Goal: Task Accomplishment & Management: Manage account settings

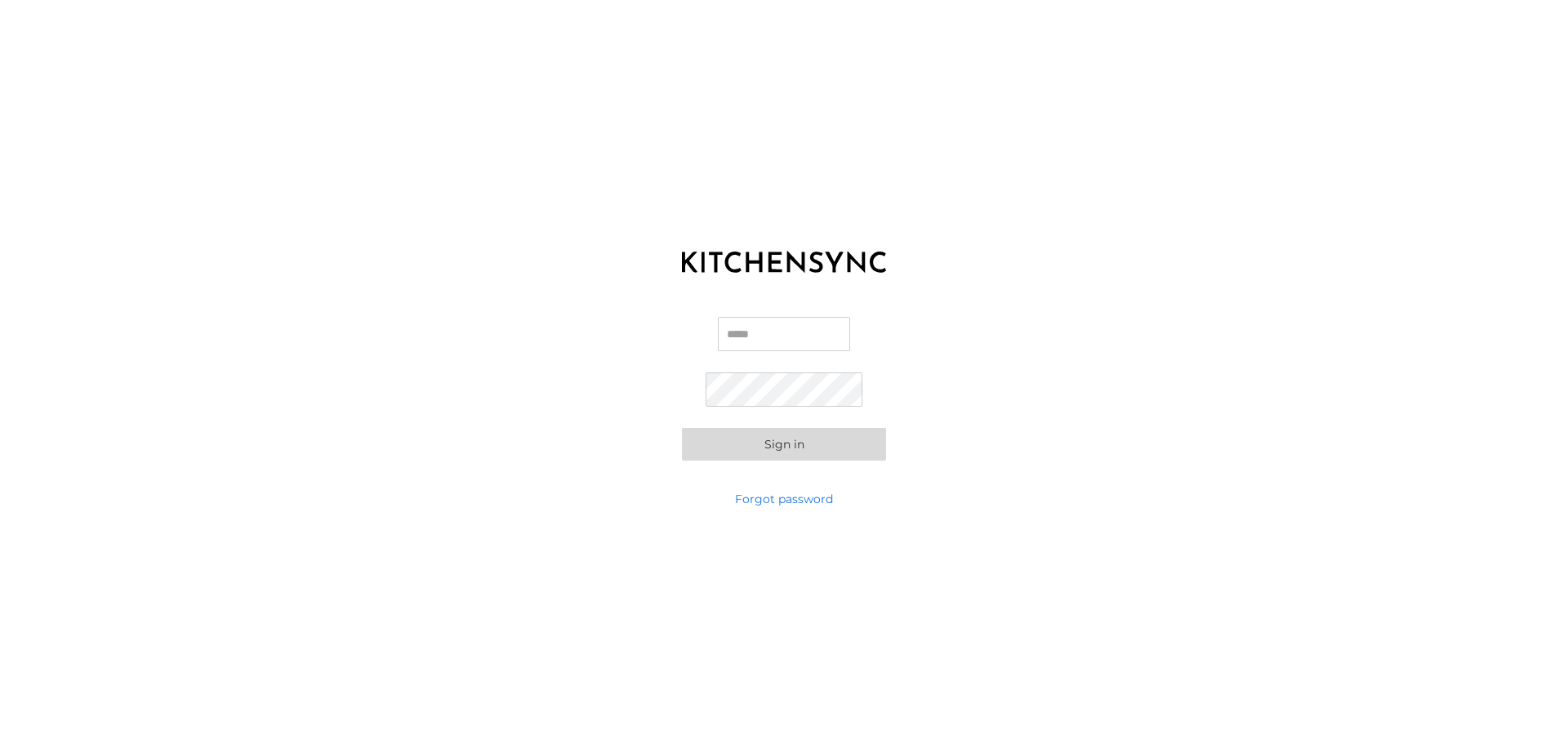
type input "**********"
click at [770, 455] on button "Sign in" at bounding box center [784, 443] width 204 height 33
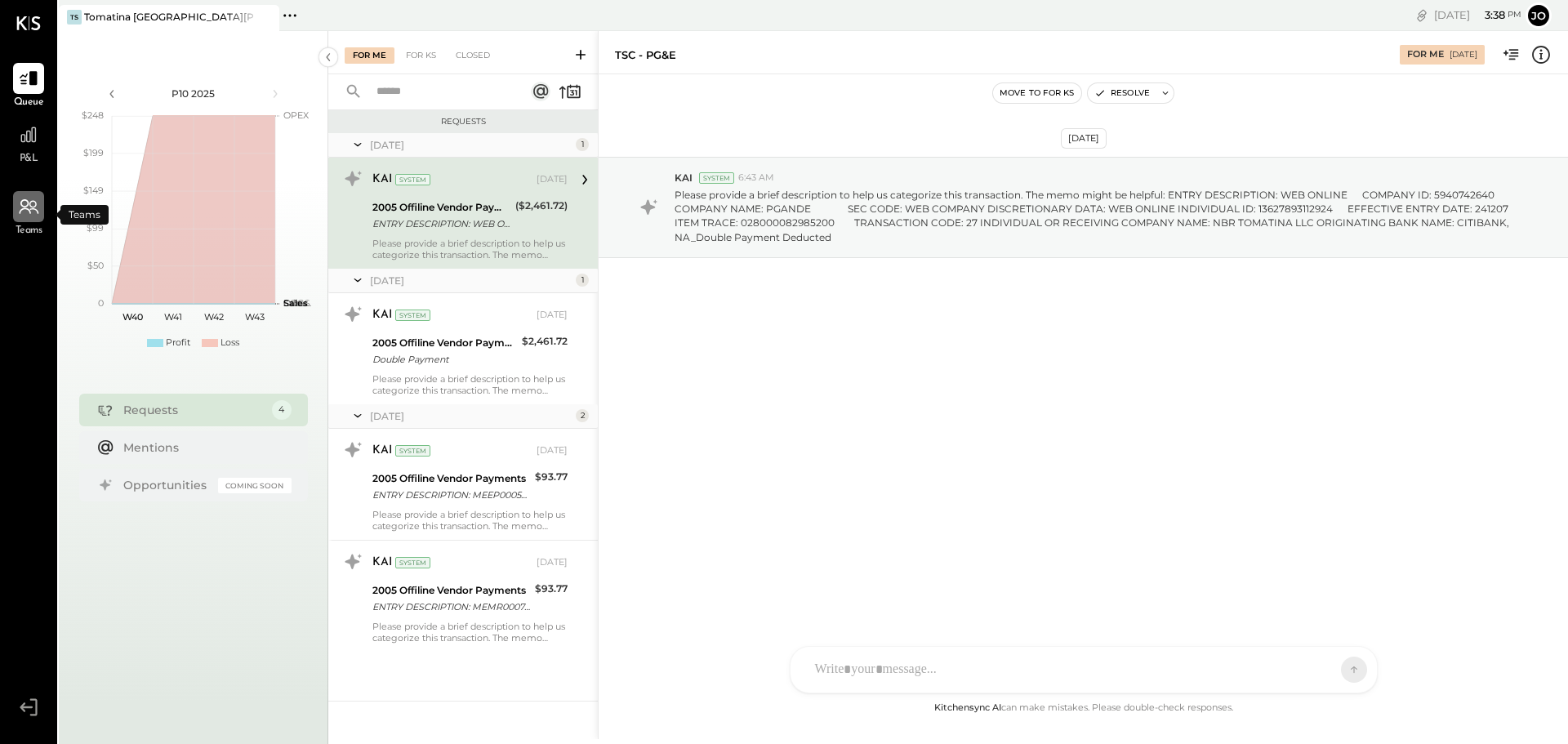
click at [27, 217] on icon at bounding box center [29, 207] width 22 height 22
